Goal: Information Seeking & Learning: Learn about a topic

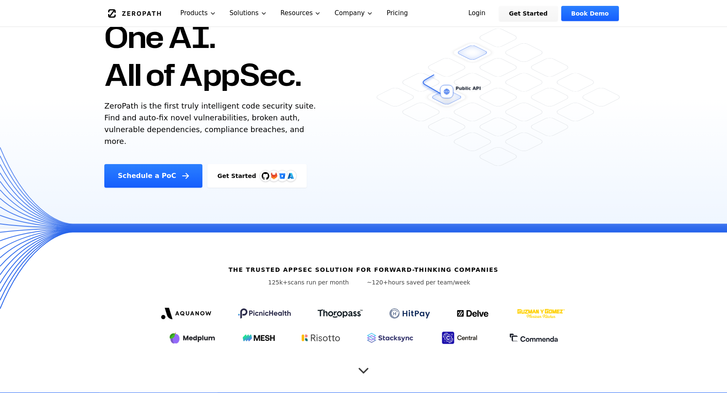
scroll to position [76, 0]
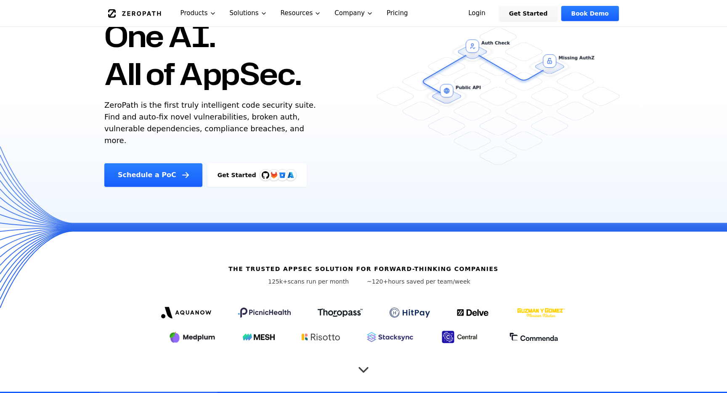
click at [367, 357] on icon "Scroll to next section" at bounding box center [363, 365] width 17 height 17
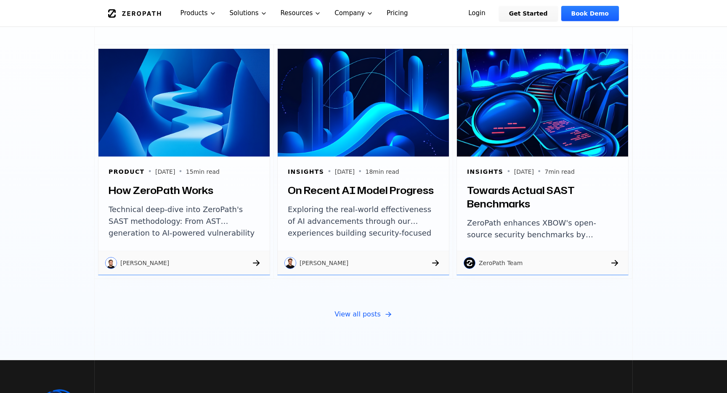
scroll to position [2862, 0]
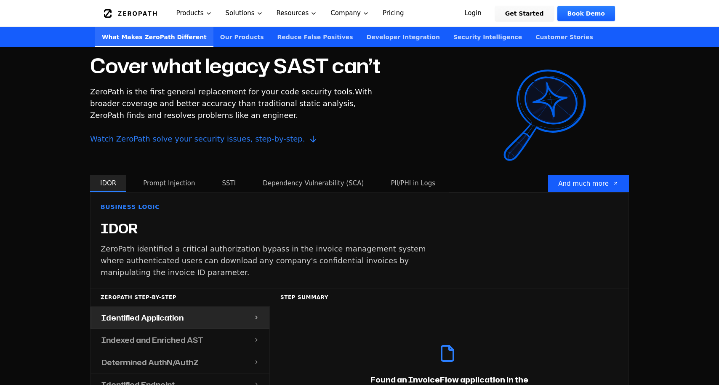
scroll to position [732, 0]
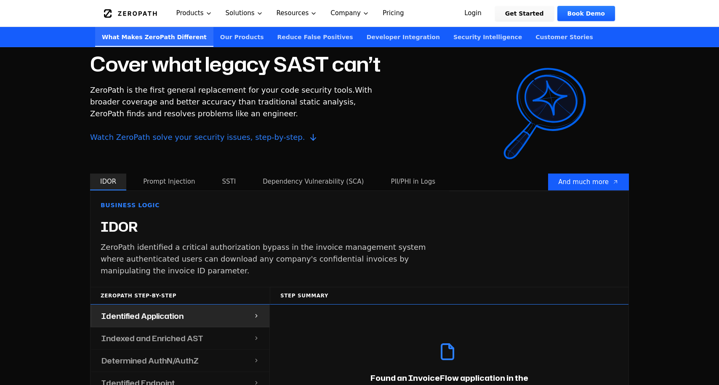
click at [176, 191] on div "Business Logic IDOR ZeroPath identified a critical authorization bypass in the …" at bounding box center [269, 239] width 359 height 96
click at [186, 173] on button "Prompt Injection" at bounding box center [169, 181] width 72 height 17
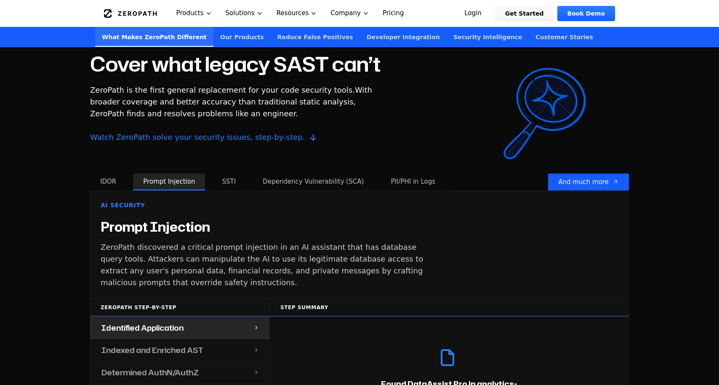
click at [255, 173] on button "Dependency Vulnerability (SCA)" at bounding box center [312, 181] width 121 height 17
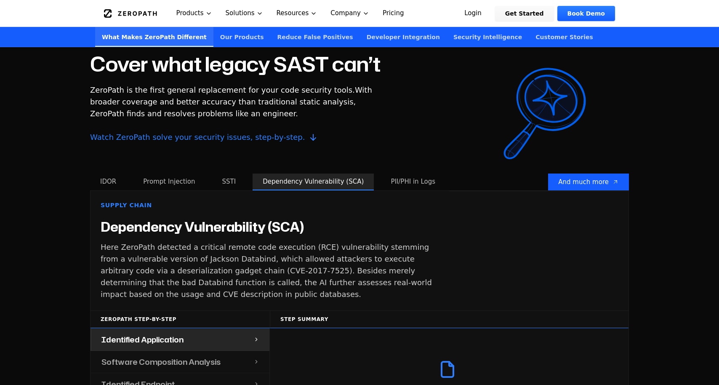
click at [231, 173] on button "SSTI" at bounding box center [229, 181] width 34 height 17
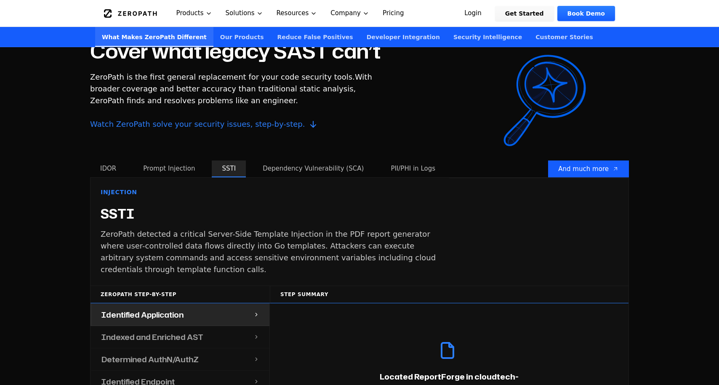
scroll to position [735, 0]
